Goal: Task Accomplishment & Management: Complete application form

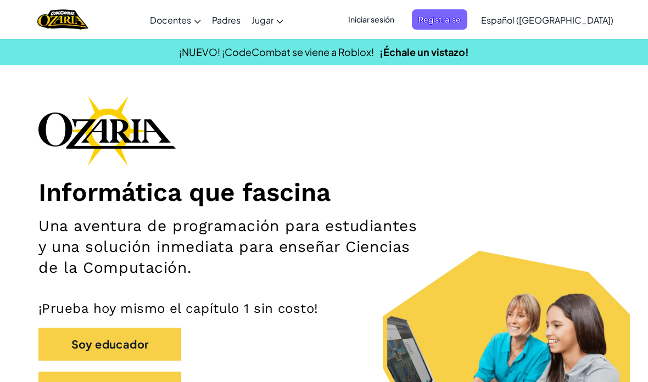
click at [398, 22] on span "Iniciar sesión" at bounding box center [371, 19] width 59 height 20
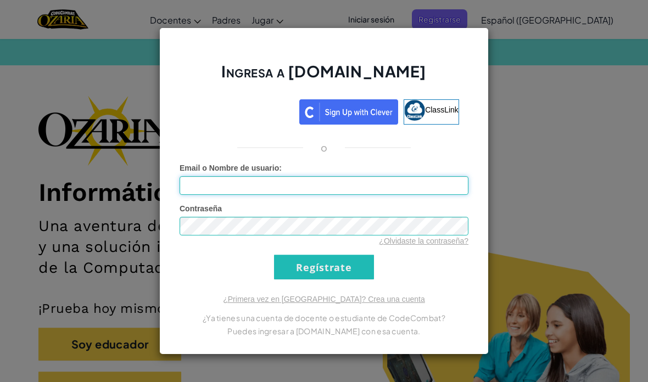
click at [349, 193] on input "Email o Nombre de usuario :" at bounding box center [324, 185] width 289 height 19
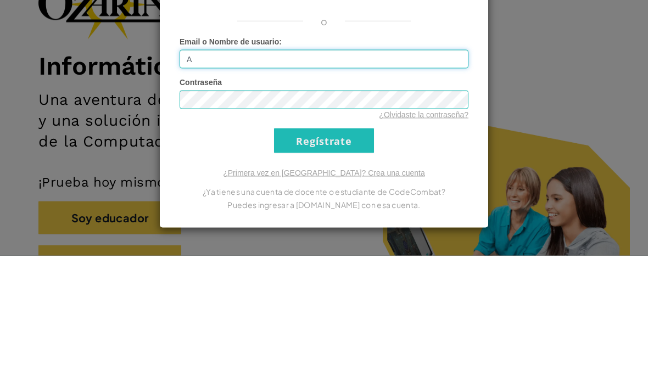
type input "[EMAIL_ADDRESS][DOMAIN_NAME]"
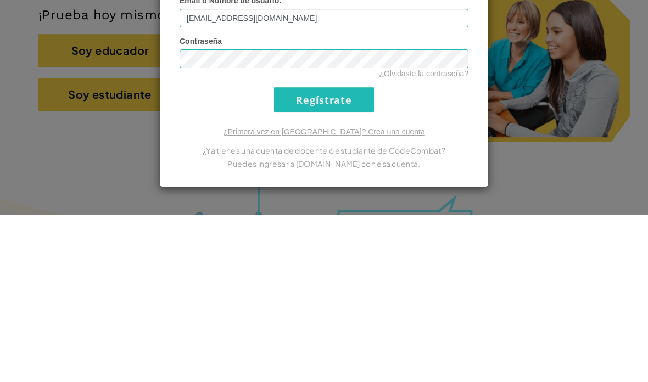
scroll to position [294, 0]
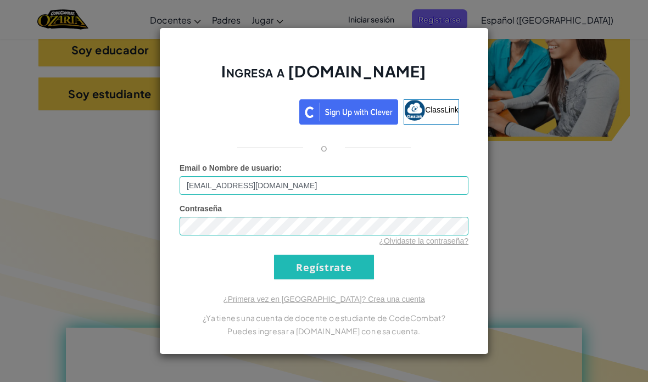
click at [334, 276] on input "Regístrate" at bounding box center [324, 267] width 100 height 25
